Goal: Information Seeking & Learning: Learn about a topic

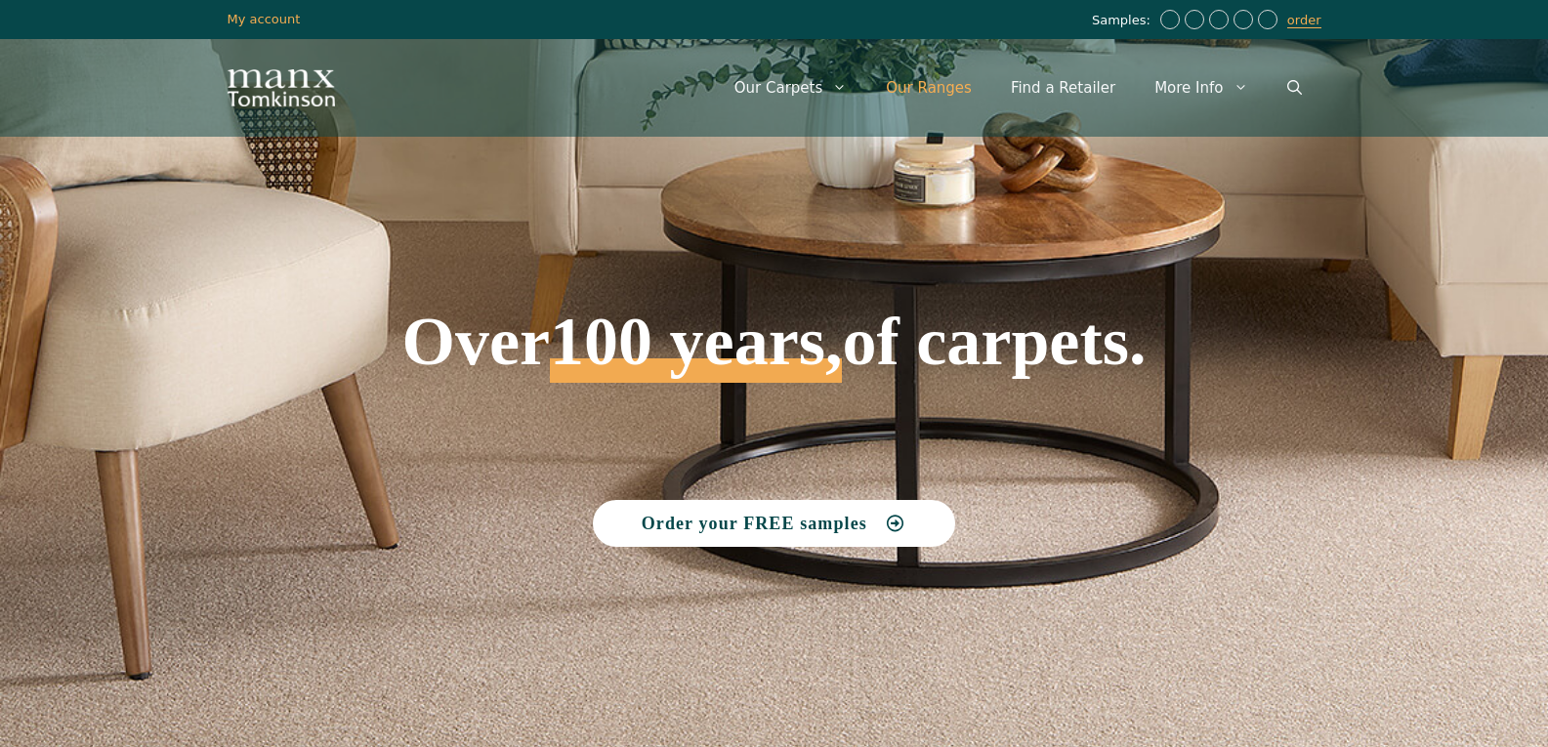
click at [978, 81] on link "Our Ranges" at bounding box center [928, 88] width 125 height 59
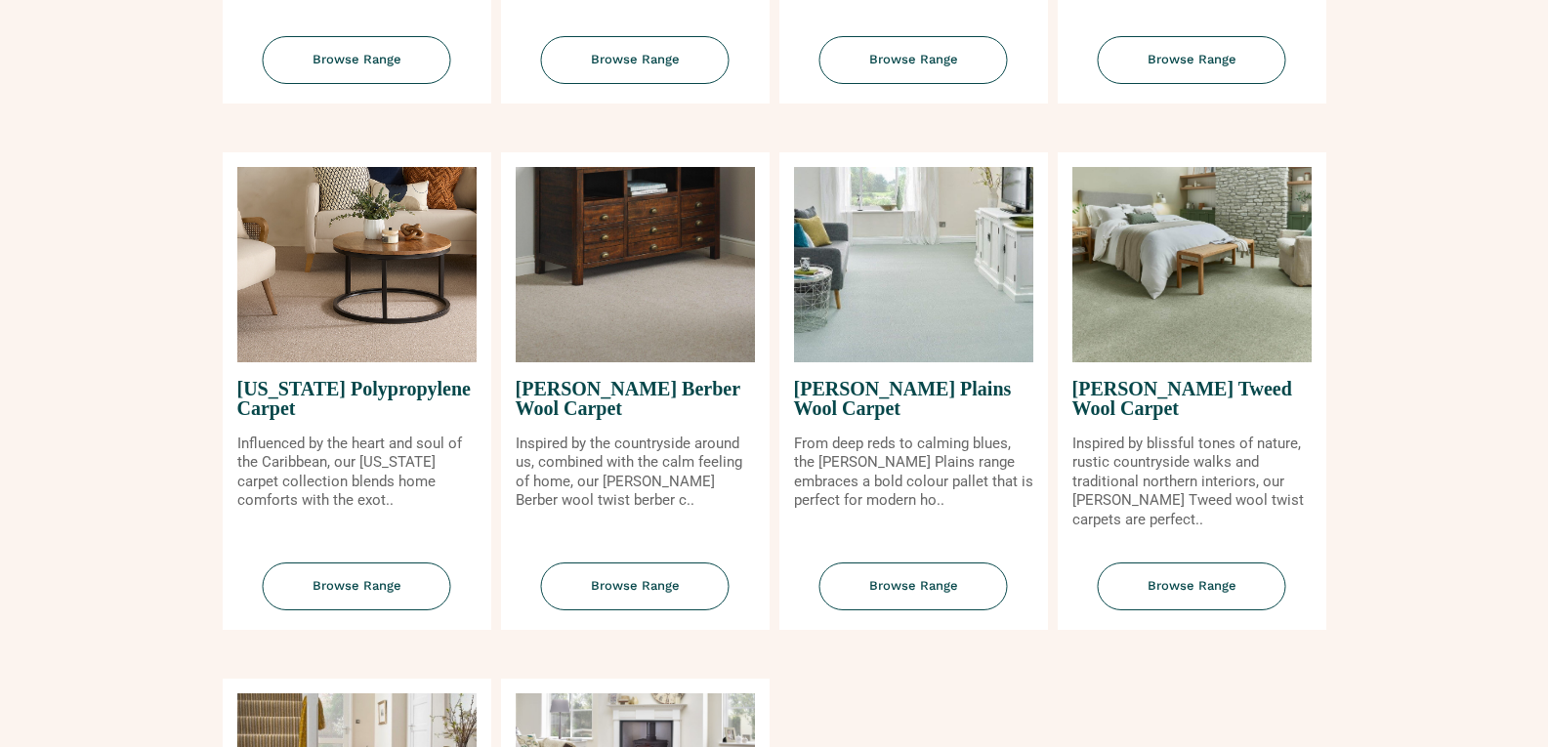
scroll to position [1758, 0]
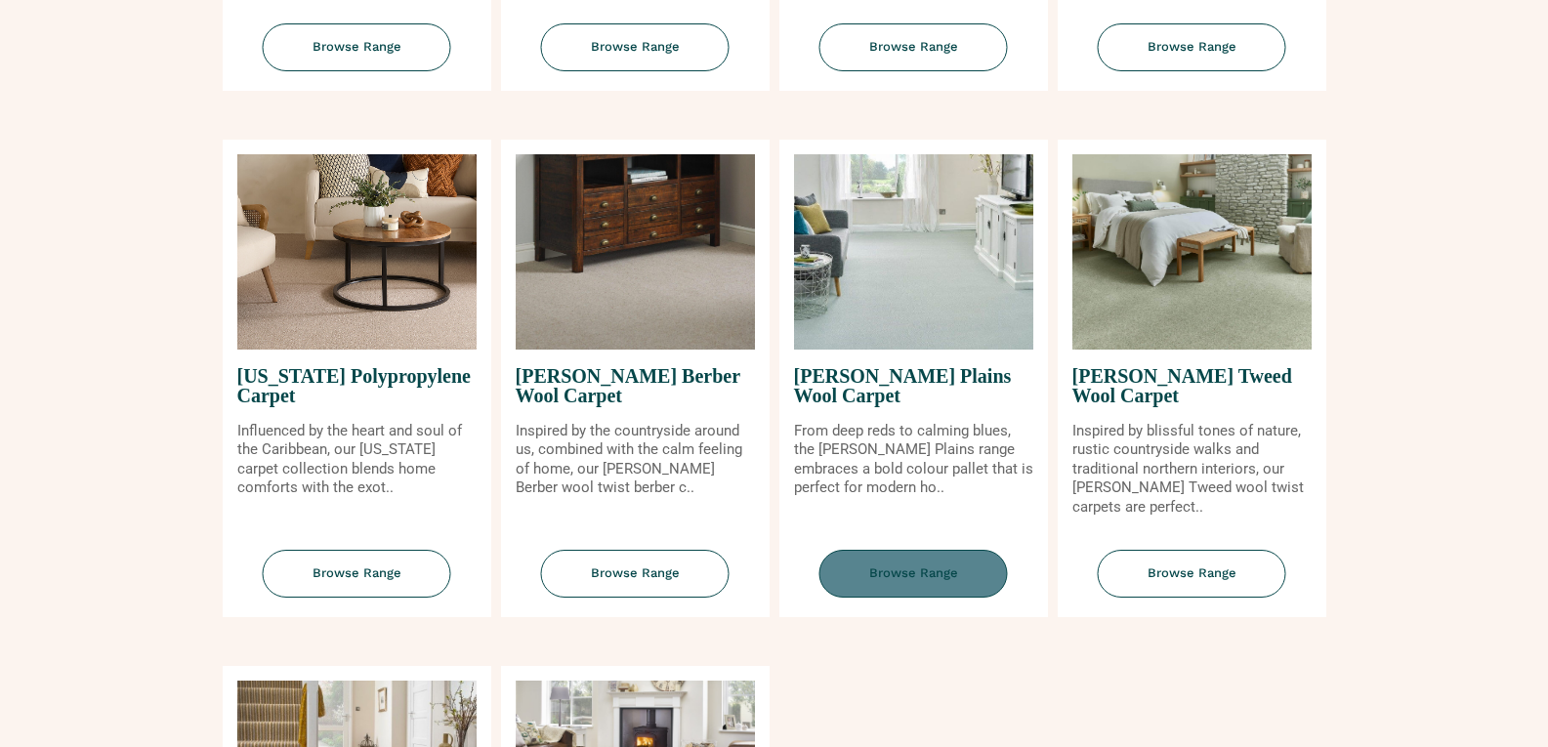
click at [908, 560] on span "Browse Range" at bounding box center [913, 574] width 188 height 48
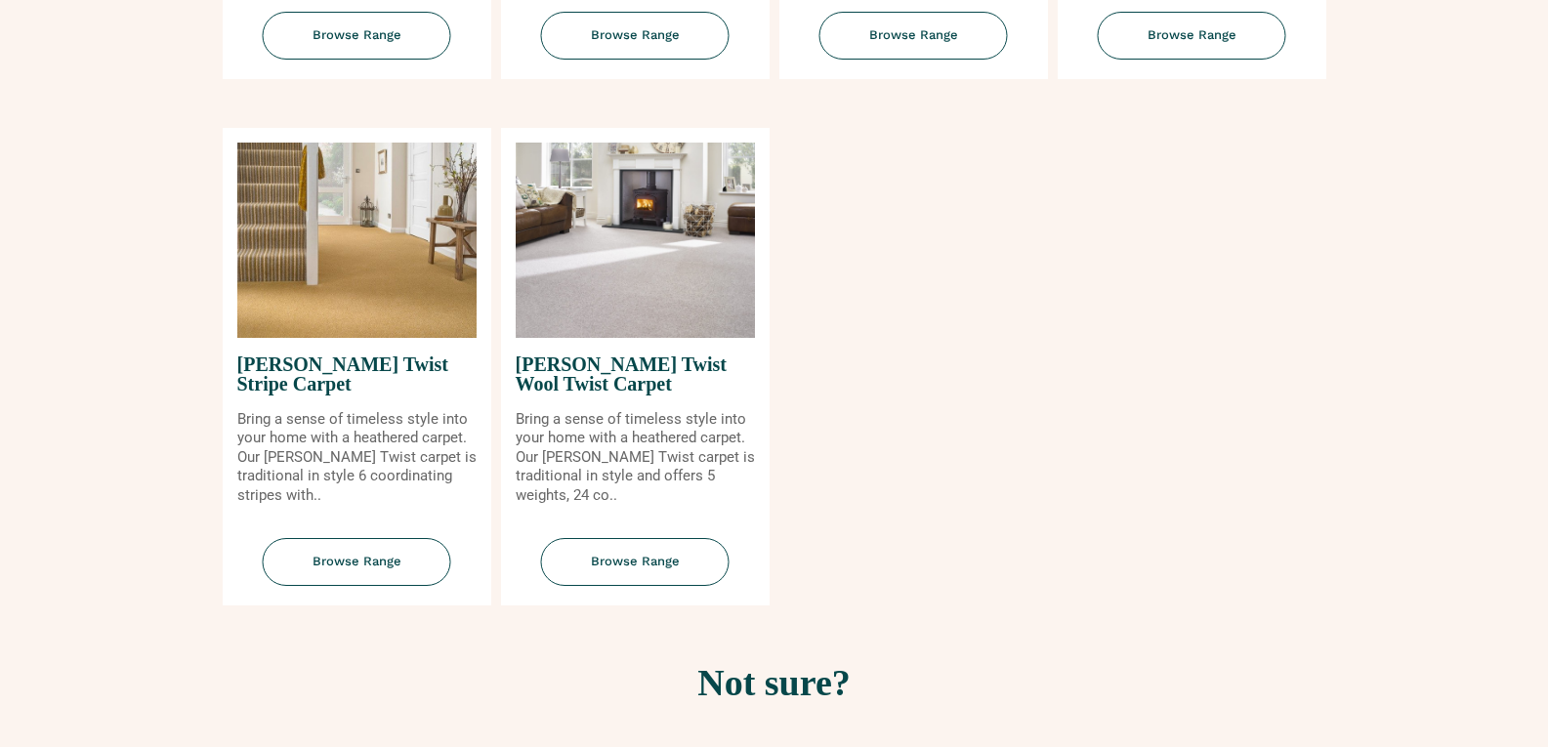
scroll to position [2344, 0]
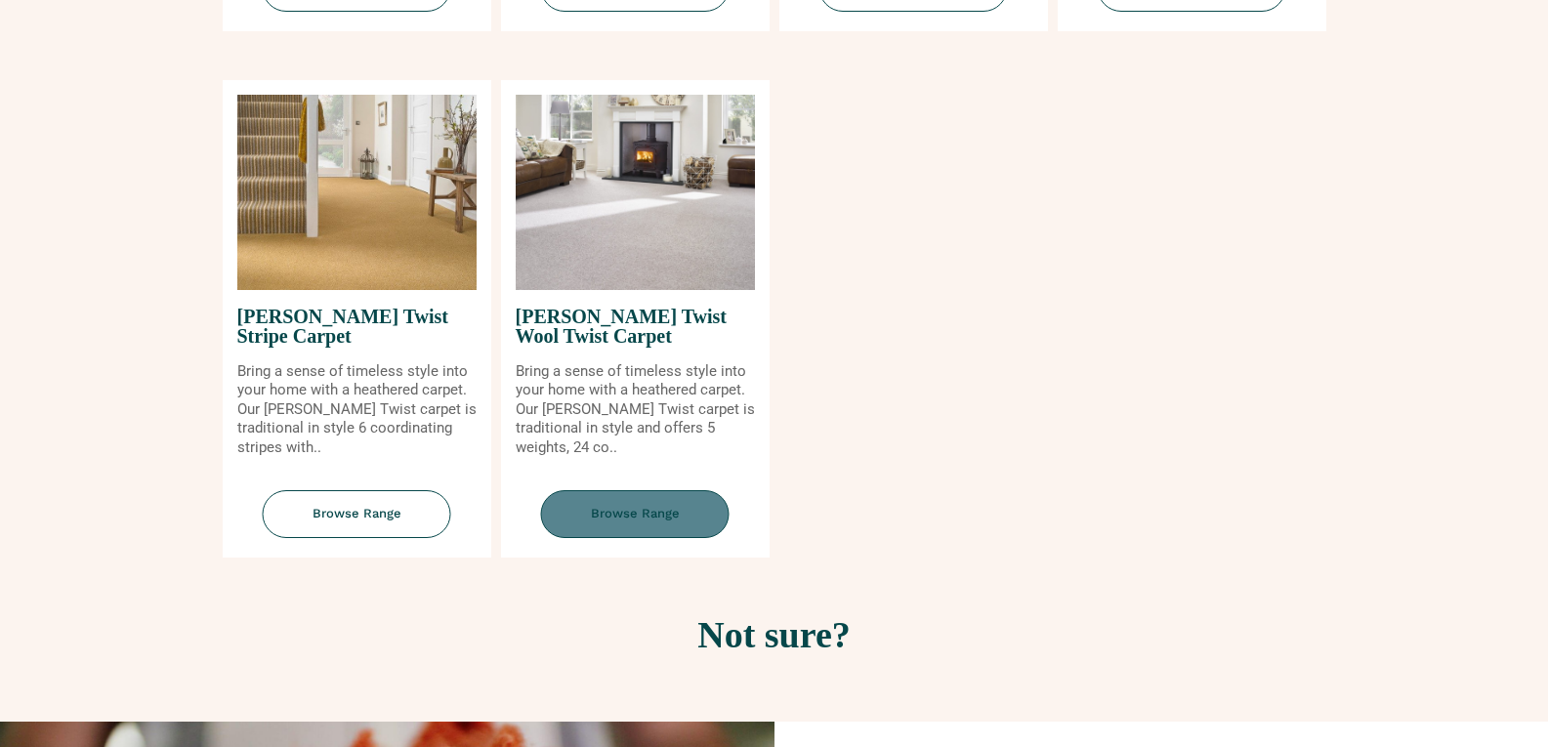
click at [636, 495] on span "Browse Range" at bounding box center [635, 514] width 188 height 48
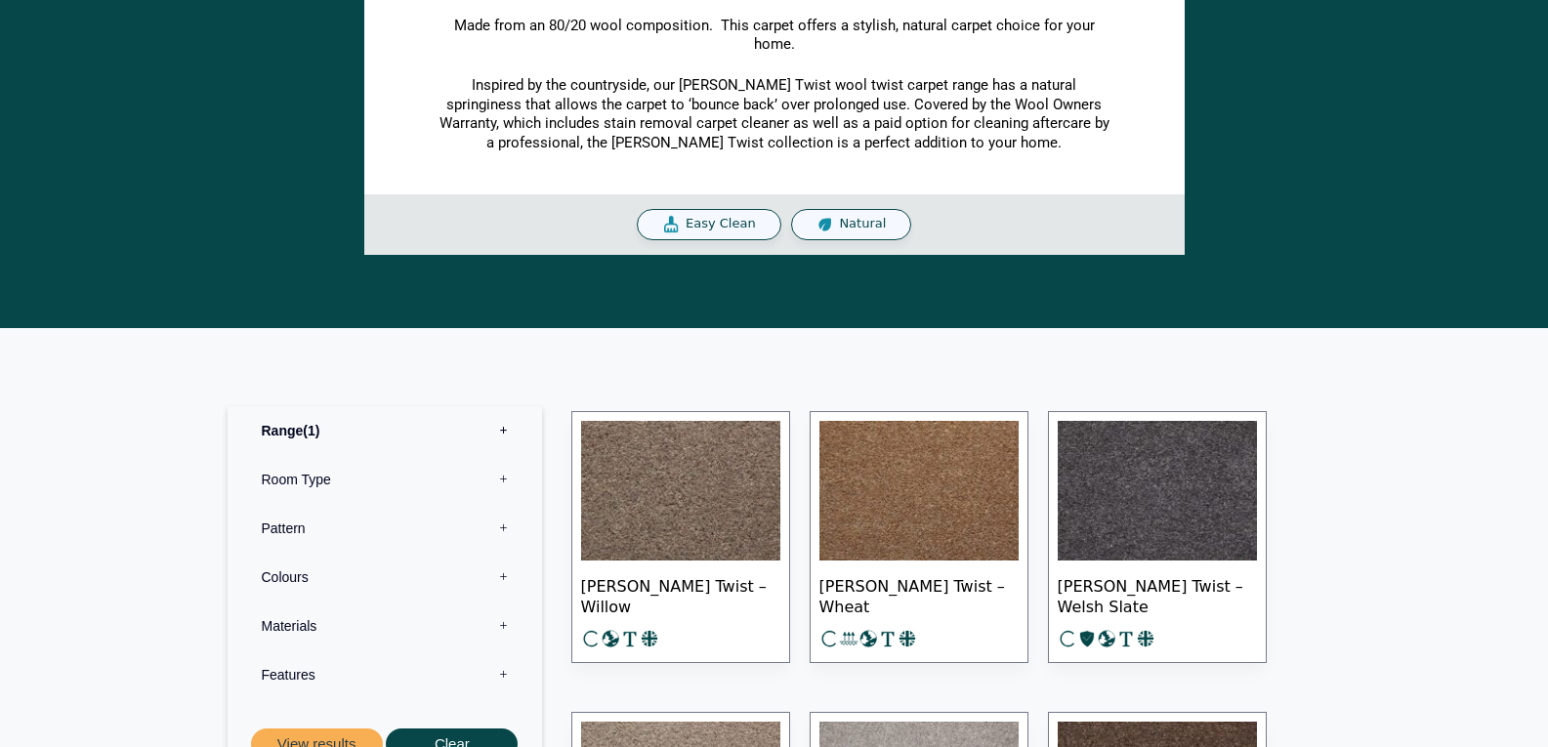
scroll to position [781, 0]
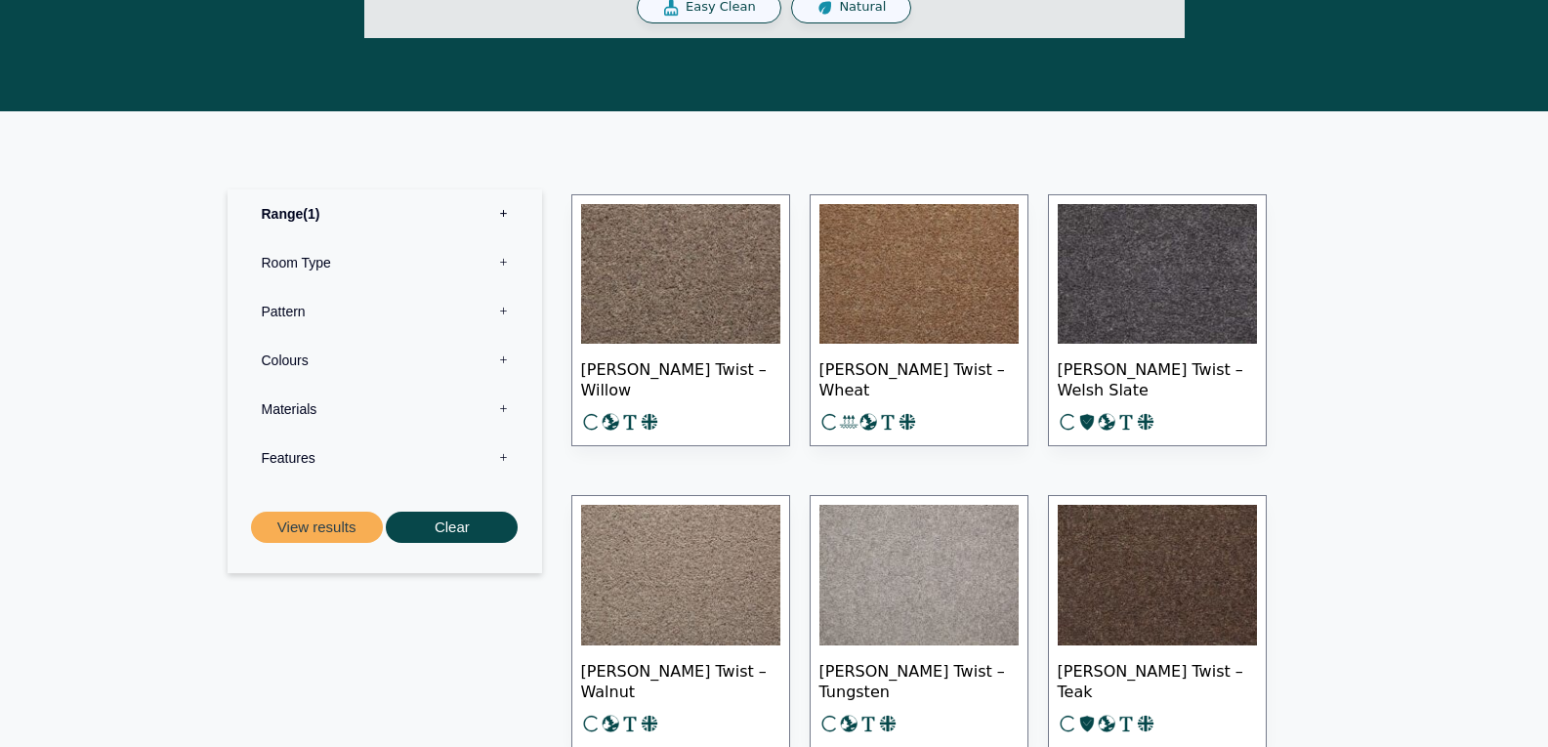
click at [730, 573] on img at bounding box center [680, 575] width 199 height 141
